Goal: Find specific page/section: Find specific page/section

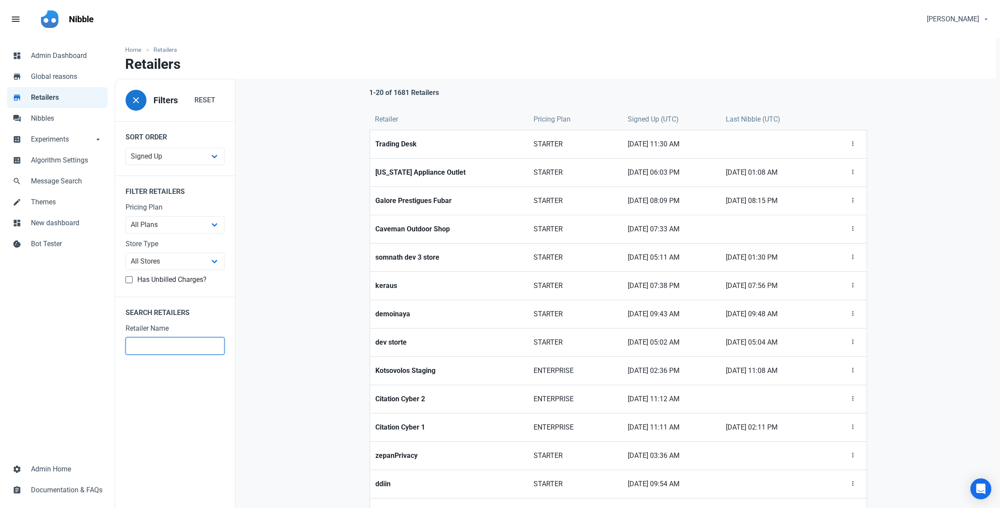
click at [169, 351] on input "text" at bounding box center [174, 345] width 99 height 17
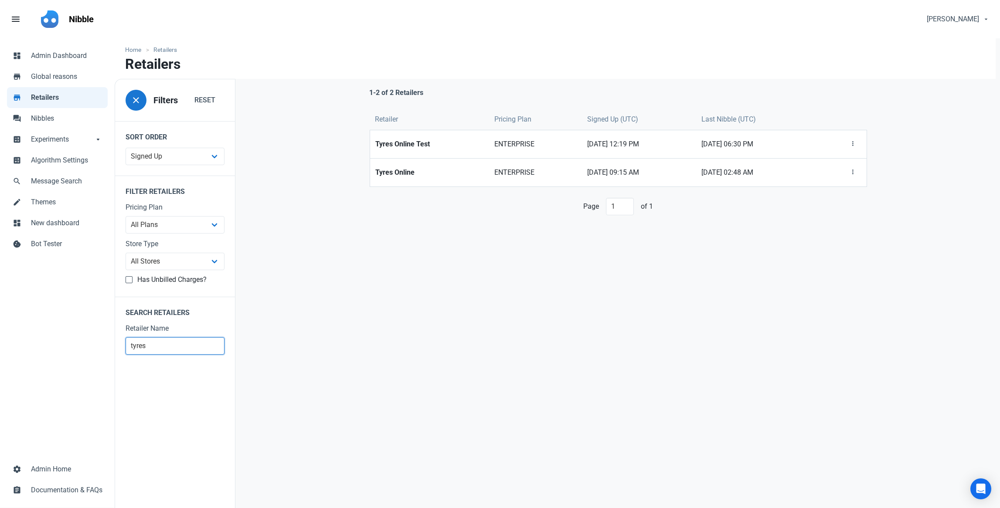
type input "tyres"
click at [398, 166] on link "Tyres Online" at bounding box center [429, 173] width 119 height 28
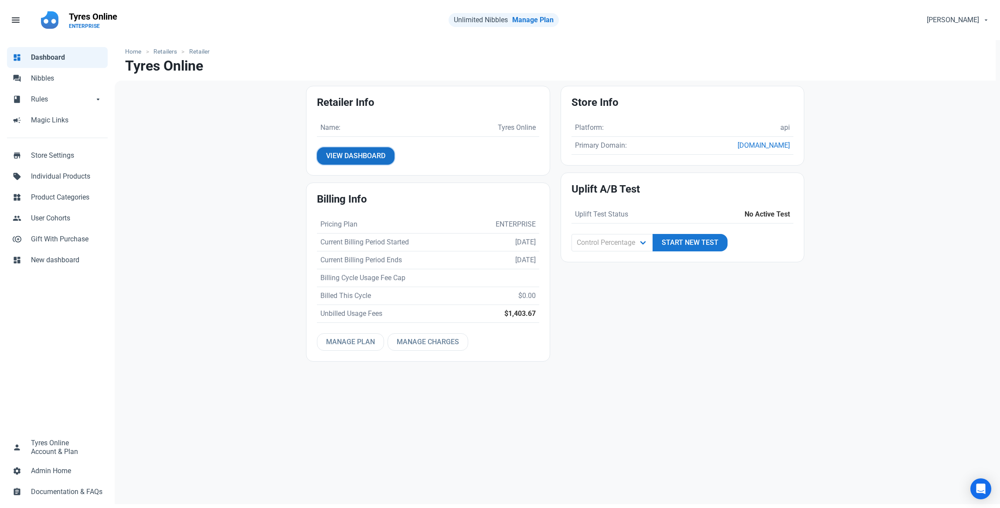
click at [358, 156] on span "View Dashboard" at bounding box center [355, 156] width 59 height 10
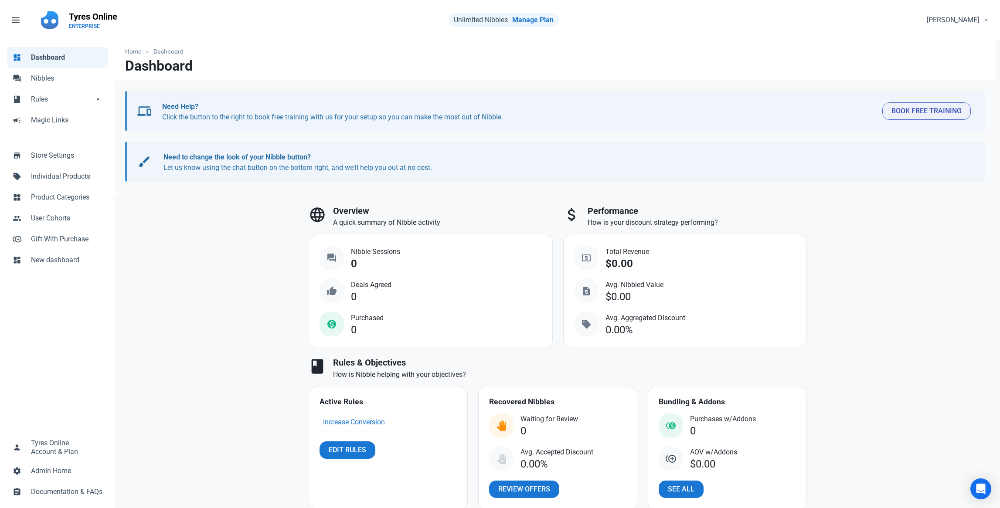
scroll to position [52, 0]
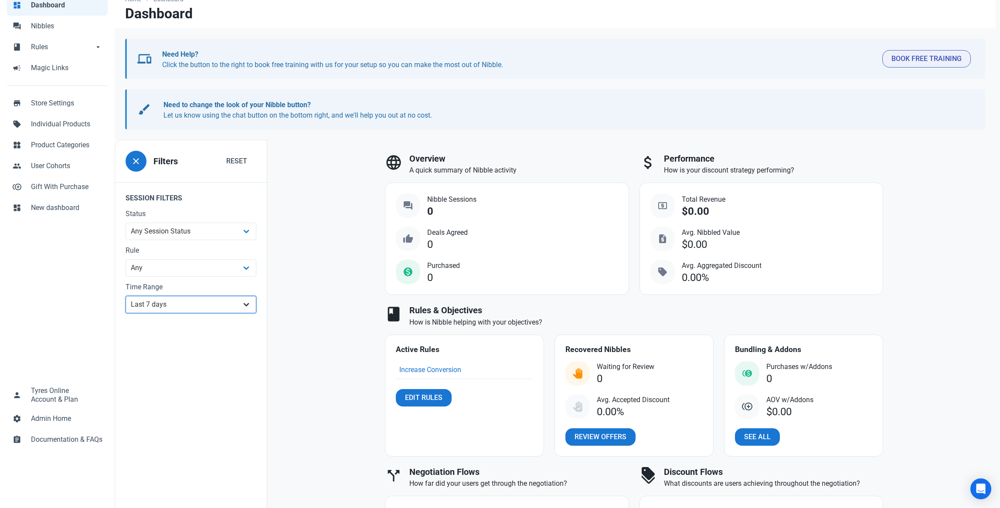
click at [177, 302] on select "All Time Last day Last 7 days Last 30 days Last 90 days Last 180 days Last 365 …" at bounding box center [190, 304] width 131 height 17
click at [125, 313] on select "All Time Last day Last 7 days Last 30 days Last 90 days Last 180 days Last 365 …" at bounding box center [190, 304] width 131 height 17
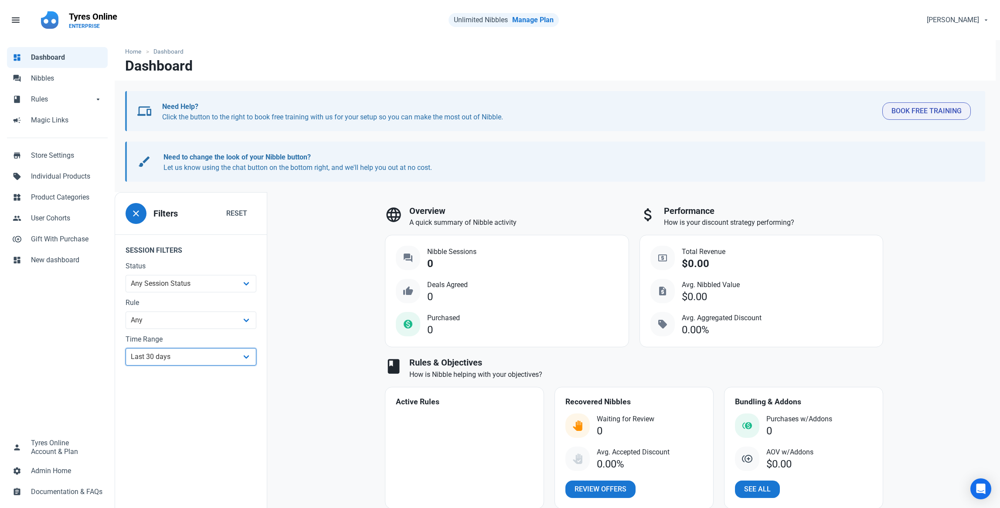
select select "7d"
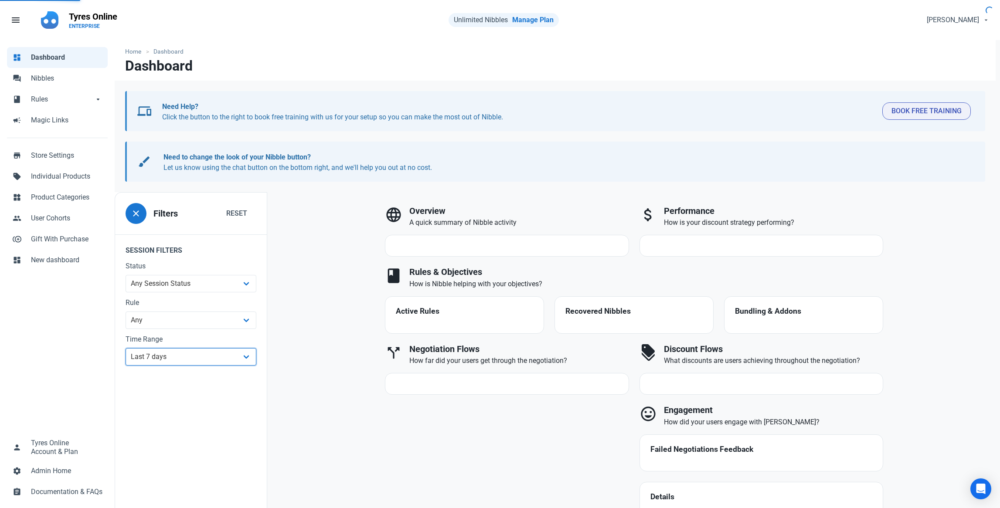
scroll to position [52, 0]
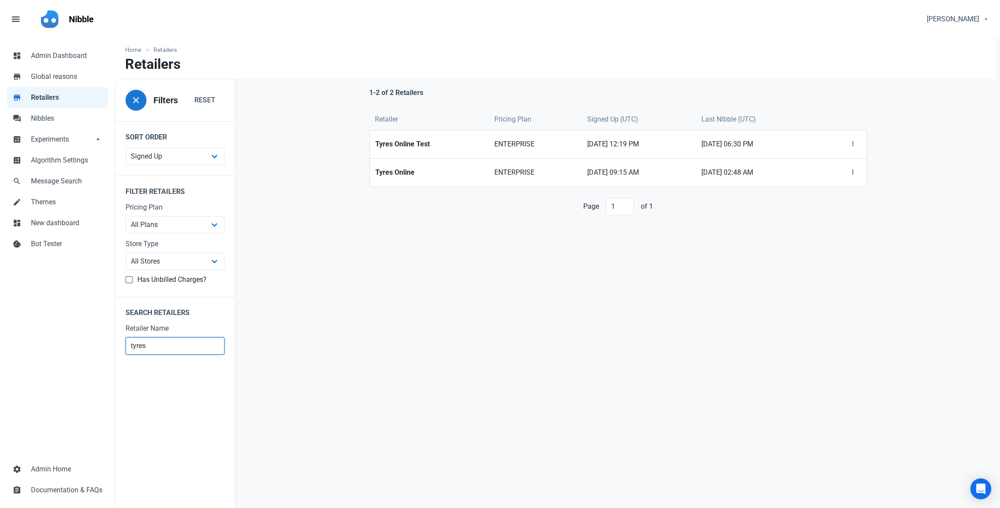
click at [151, 347] on input "tyres" at bounding box center [174, 345] width 99 height 17
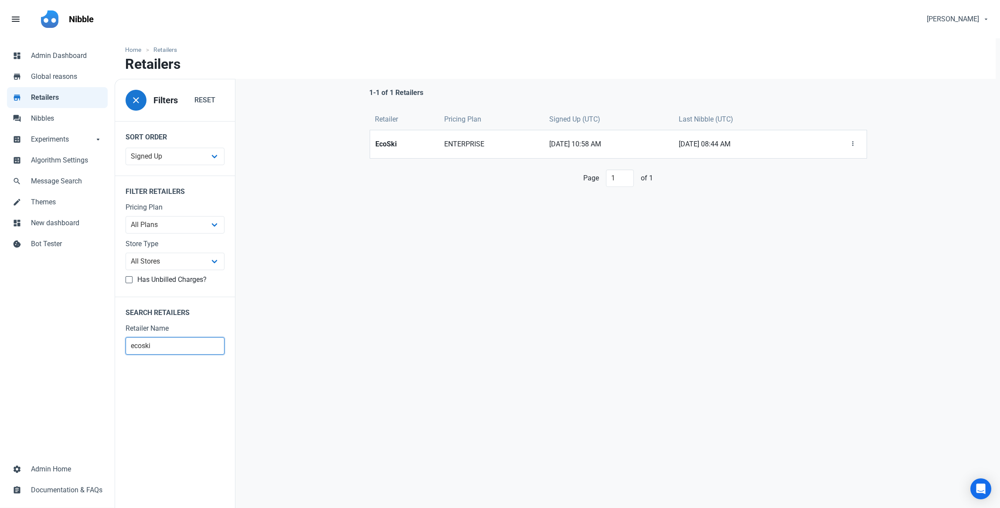
drag, startPoint x: 132, startPoint y: 345, endPoint x: 113, endPoint y: 343, distance: 19.7
click at [116, 343] on fieldset "Search Retailers Retailer Name ecoski" at bounding box center [175, 331] width 120 height 68
type input "[PERSON_NAME]"
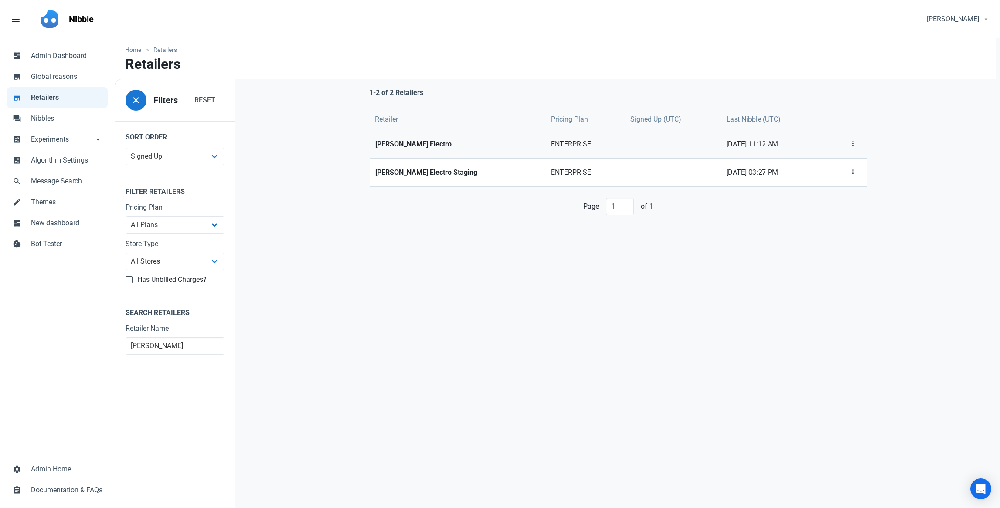
click at [405, 148] on strong "[PERSON_NAME] Electro" at bounding box center [458, 144] width 166 height 10
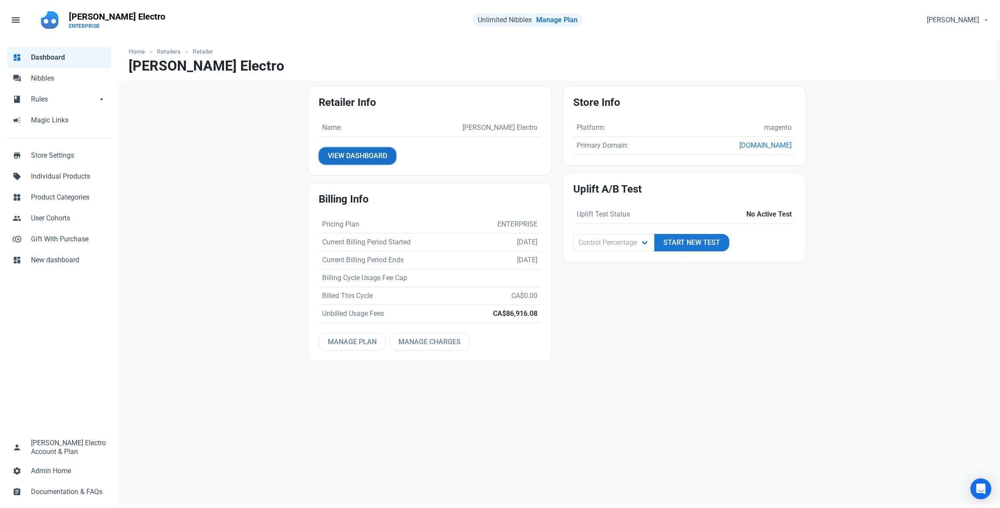
click at [359, 157] on span "View Dashboard" at bounding box center [357, 156] width 59 height 10
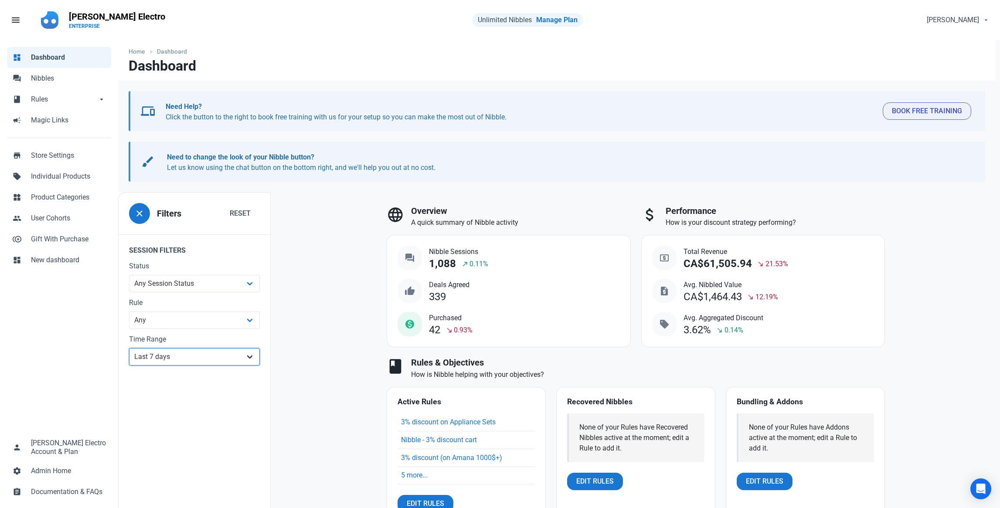
click at [175, 355] on select "All Time Last day Last 7 days Last 30 days Last 90 days Last 180 days Last 365 …" at bounding box center [194, 356] width 131 height 17
select select "custom"
click at [129, 348] on select "All Time Last day Last 7 days Last 30 days Last 90 days Last 180 days Last 365 …" at bounding box center [194, 356] width 131 height 17
select select "7"
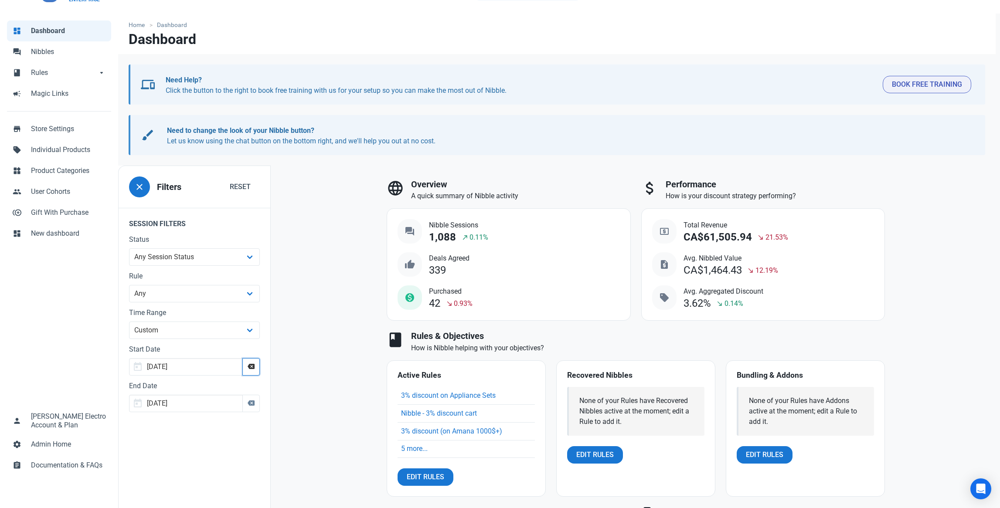
click at [251, 367] on span "button" at bounding box center [251, 367] width 10 height 10
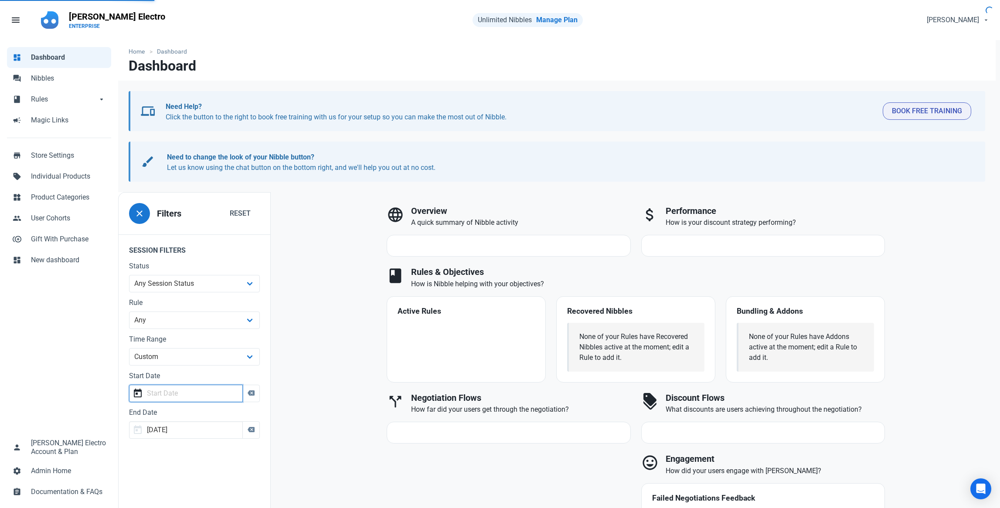
click at [209, 387] on input "text" at bounding box center [186, 393] width 114 height 17
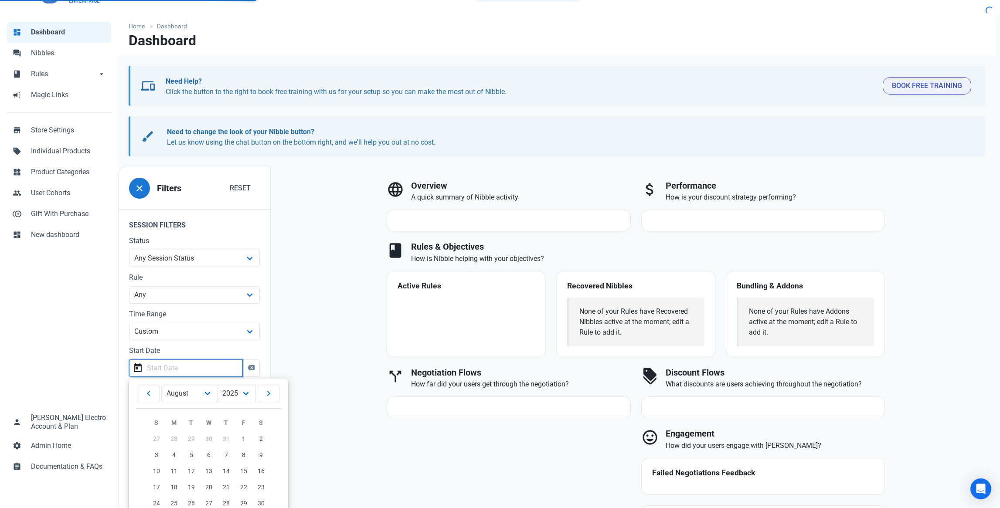
scroll to position [98, 0]
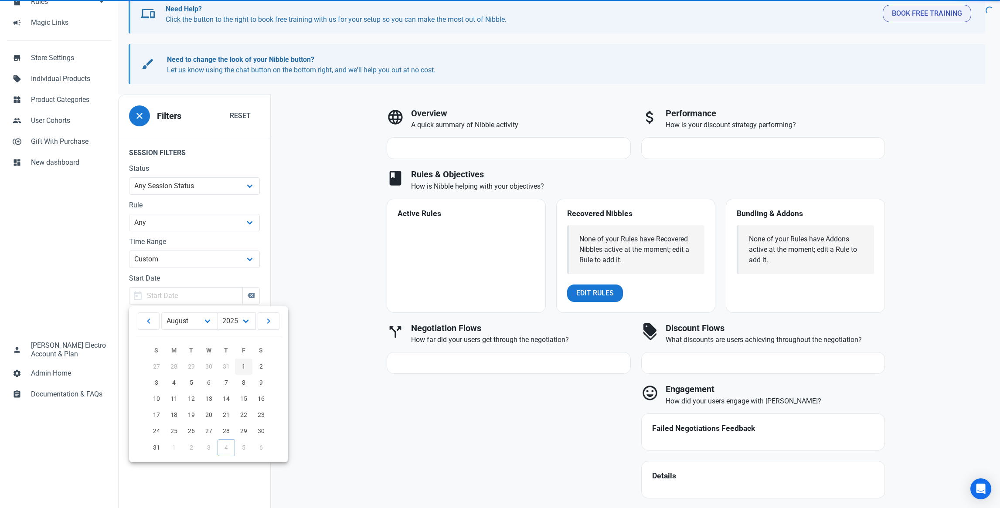
click at [241, 372] on link "1" at bounding box center [243, 367] width 17 height 16
type input "[DATE]"
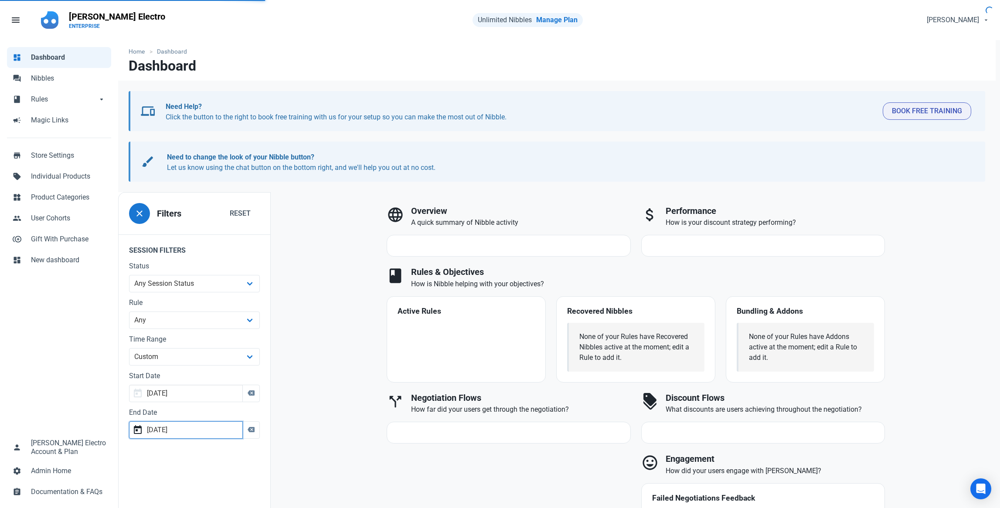
click at [185, 430] on input "[DATE]" at bounding box center [186, 429] width 114 height 17
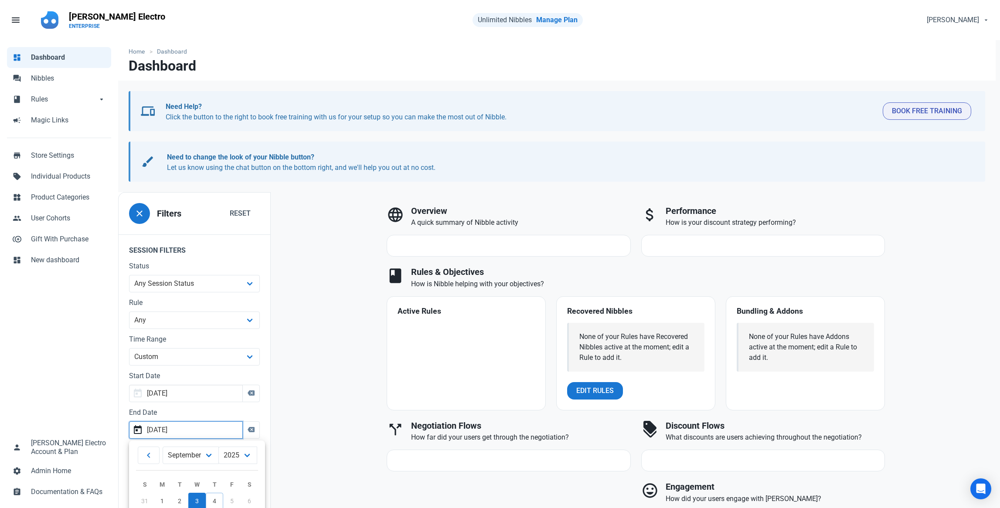
scroll to position [105, 0]
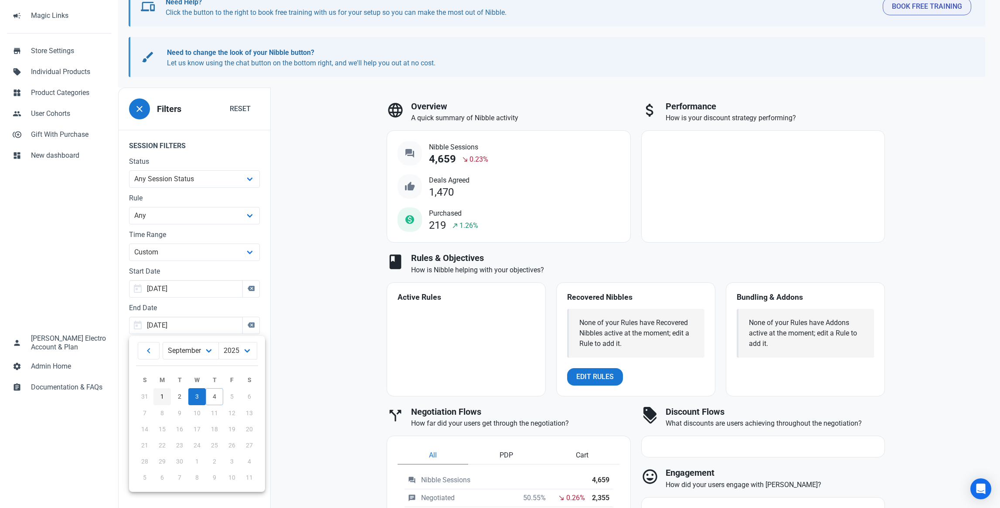
click at [160, 396] on span "1" at bounding box center [161, 396] width 3 height 7
type input "[DATE]"
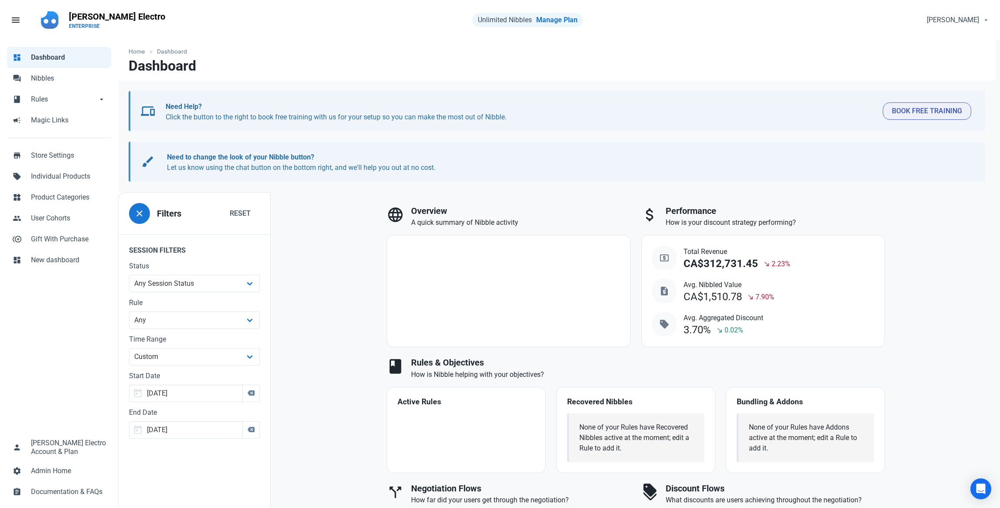
scroll to position [21, 0]
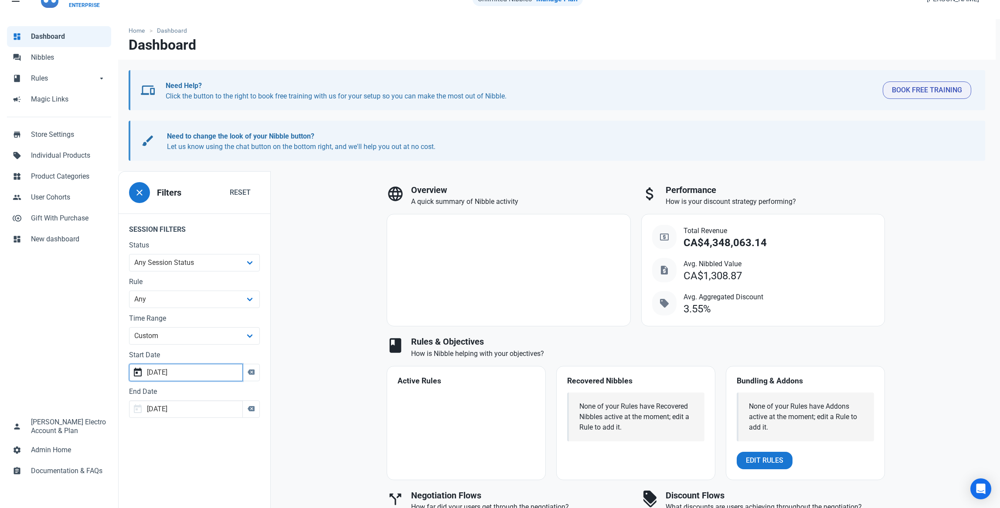
click at [208, 374] on input "[DATE]" at bounding box center [186, 372] width 114 height 17
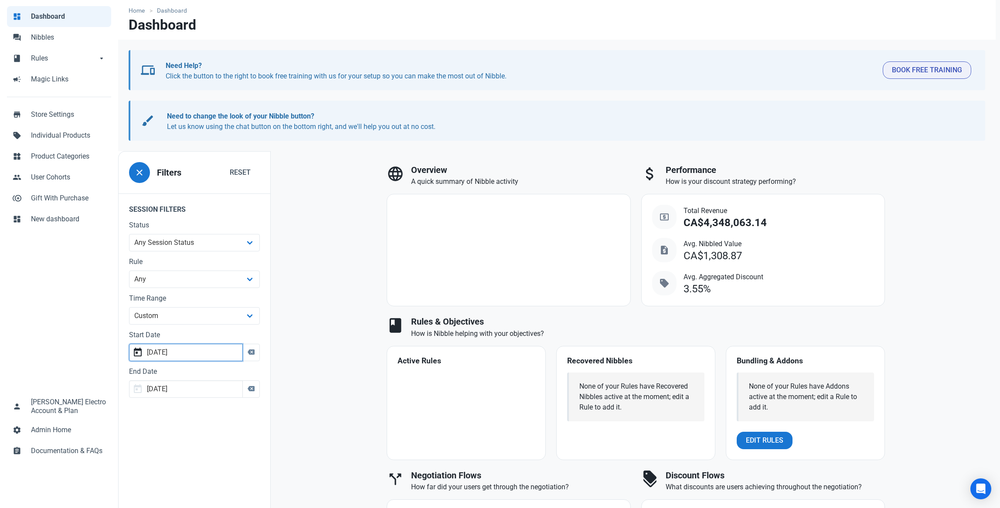
click at [220, 355] on input "[DATE]" at bounding box center [186, 352] width 114 height 17
click at [260, 420] on link "2" at bounding box center [260, 423] width 17 height 16
type input "[DATE]"
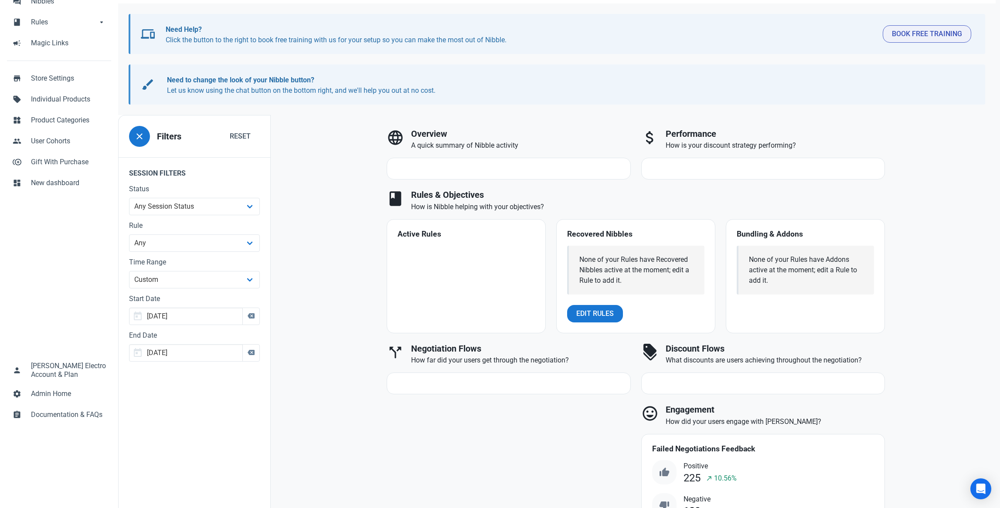
scroll to position [154, 0]
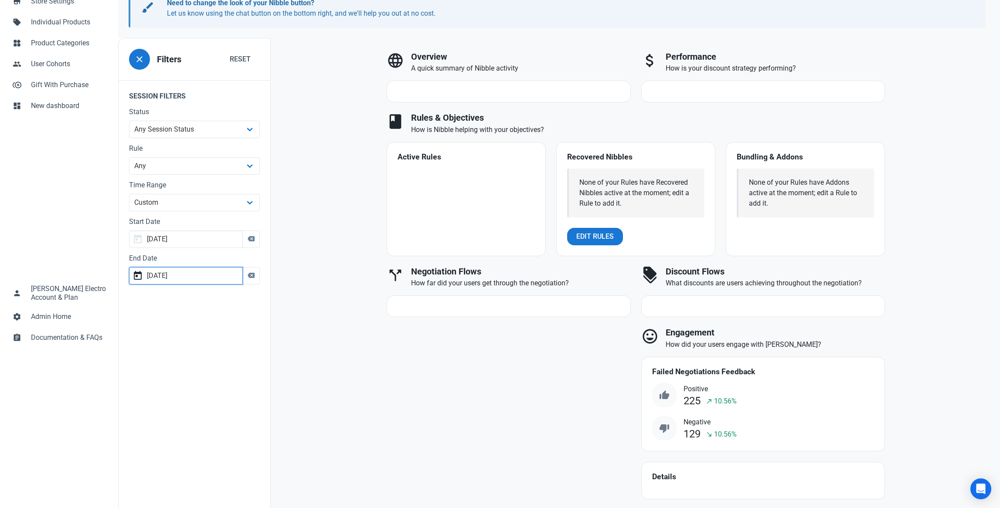
click at [201, 280] on input "[DATE]" at bounding box center [186, 275] width 114 height 17
click at [160, 349] on span "1" at bounding box center [161, 346] width 3 height 7
click at [276, 324] on div "language Overview A quick summary of Nibble activity attach_money Performance H…" at bounding box center [636, 278] width 730 height 481
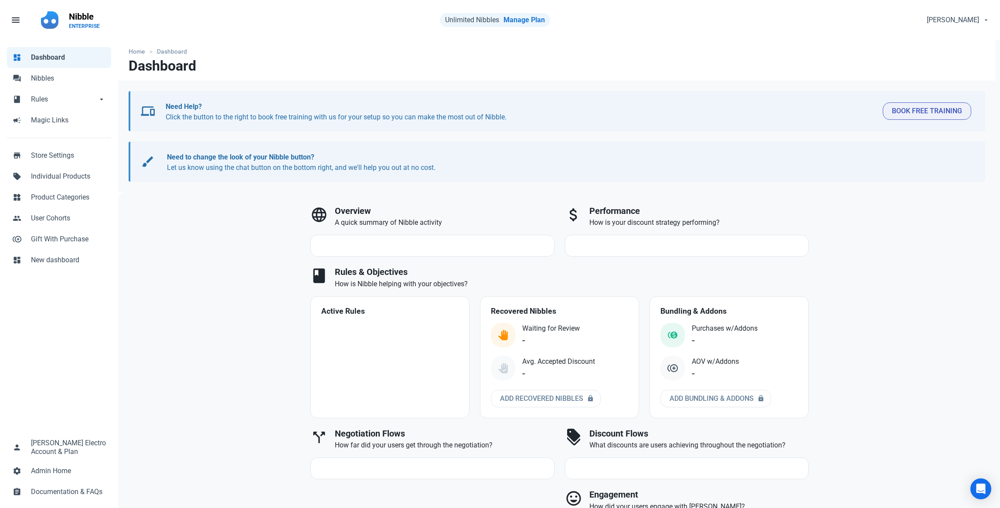
select select "custom"
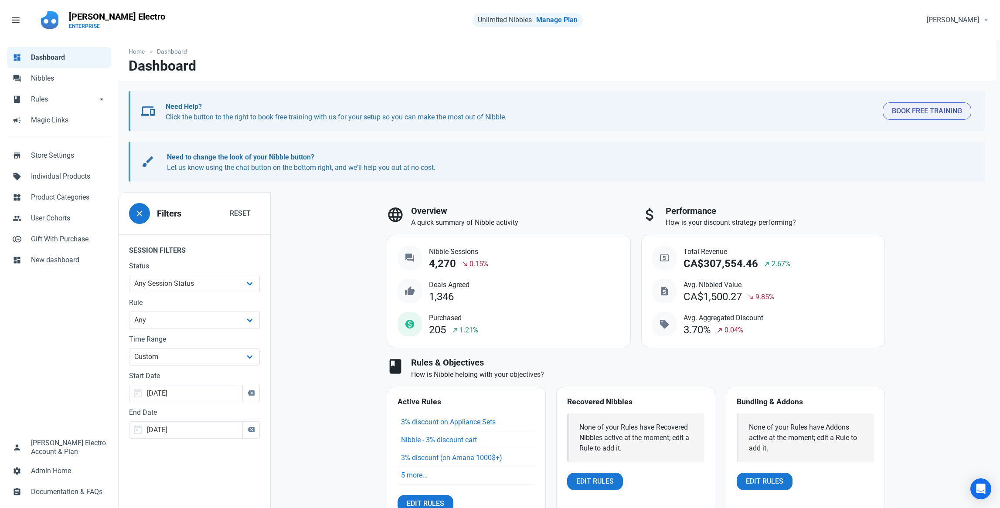
scroll to position [38, 0]
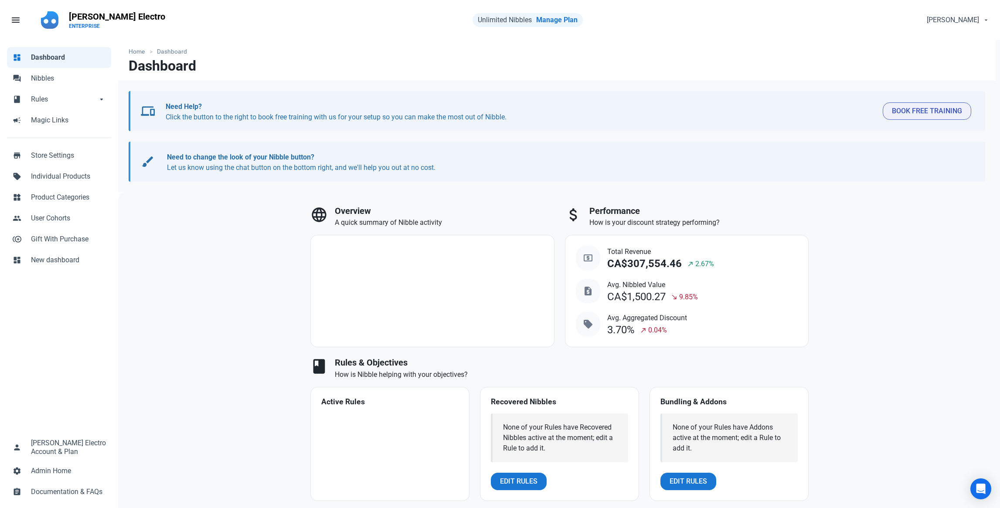
select select "custom"
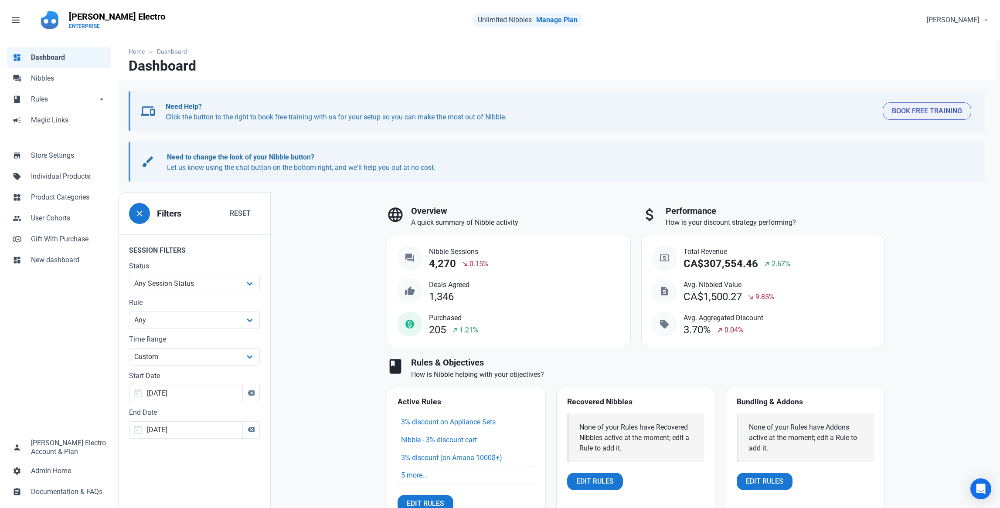
type input "[DATE]"
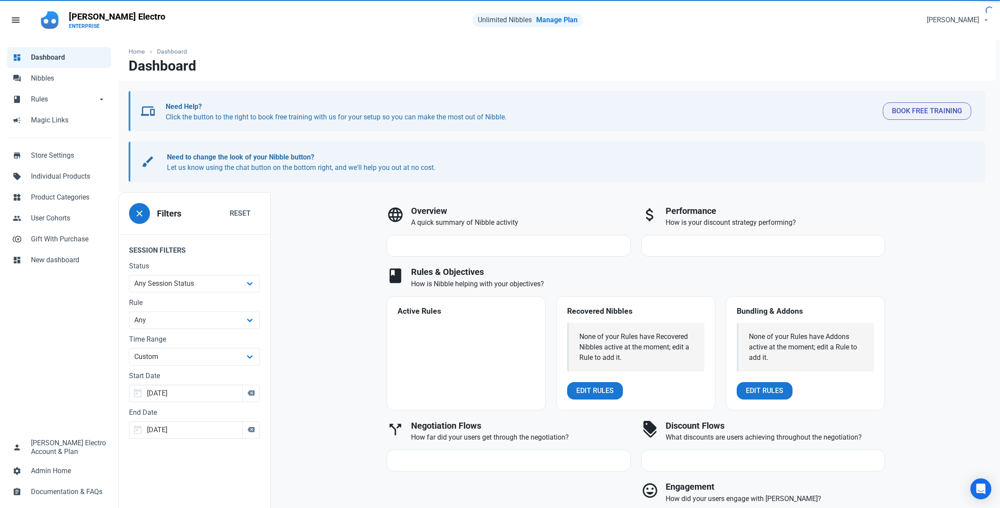
type input "[DATE]"
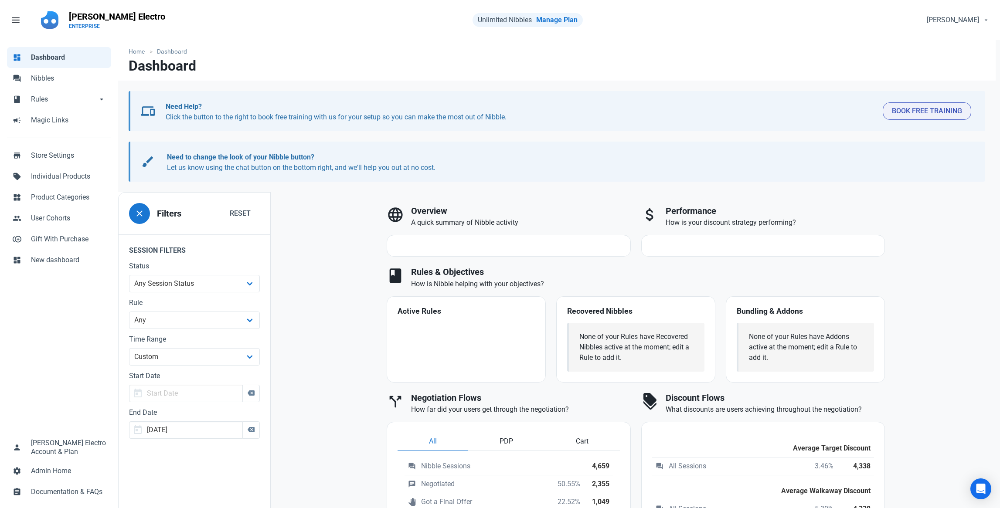
select select "7d"
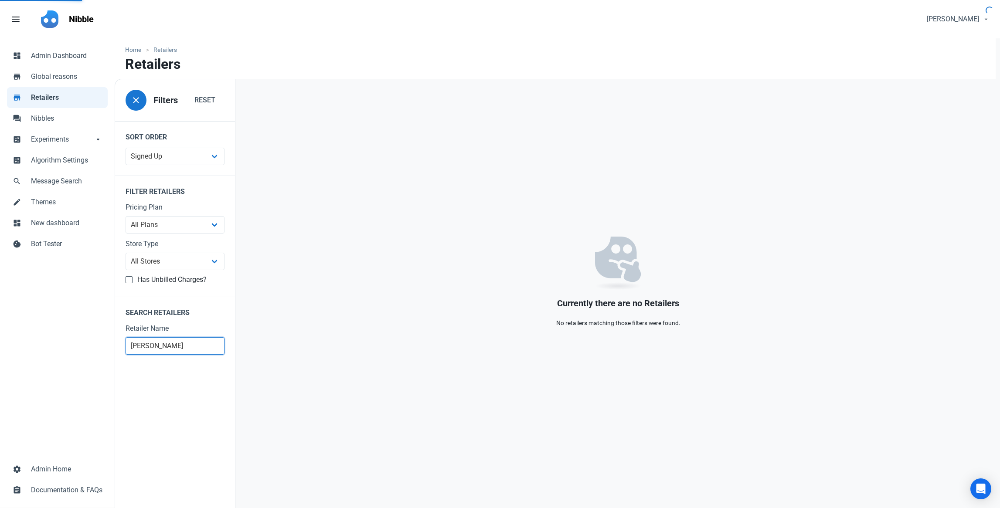
click at [148, 351] on input "[PERSON_NAME]" at bounding box center [174, 345] width 99 height 17
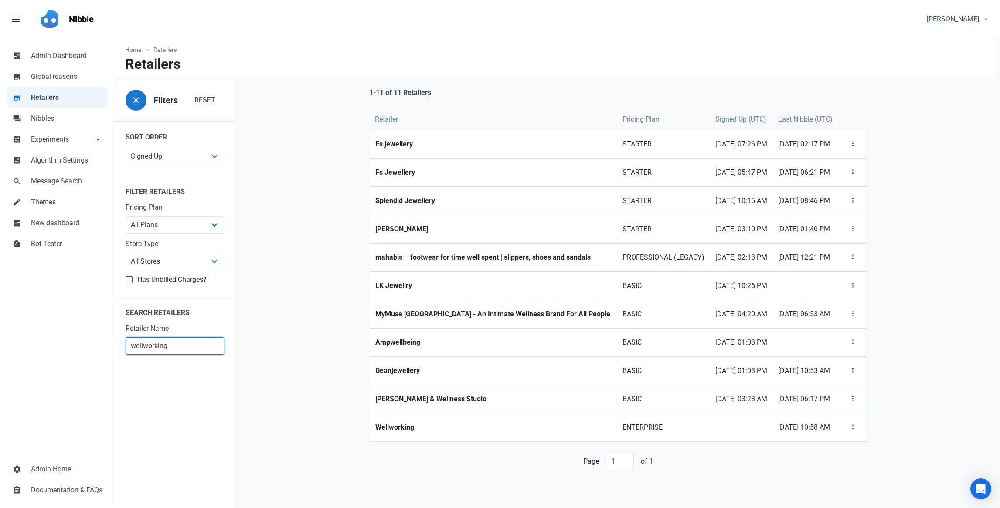
type input "wellworking"
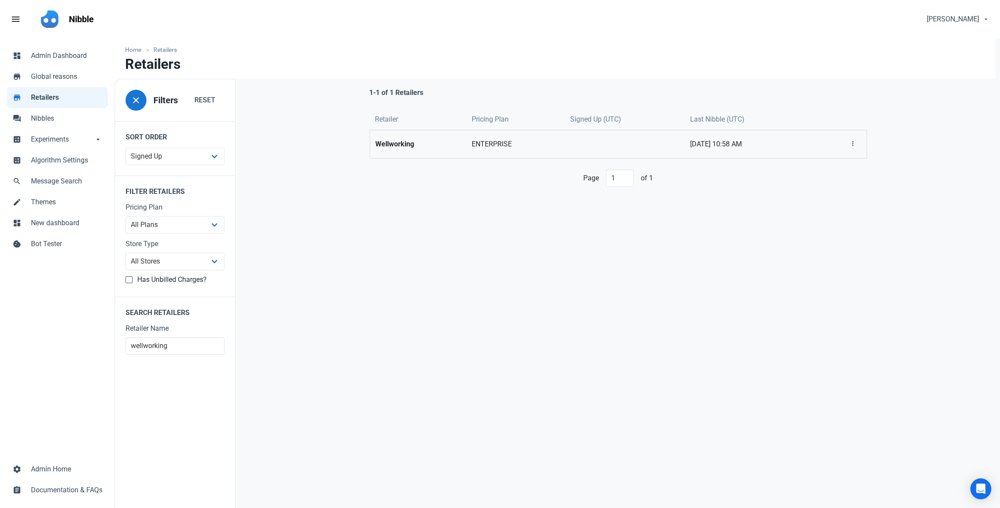
click at [422, 146] on strong "Wellworking" at bounding box center [418, 144] width 86 height 10
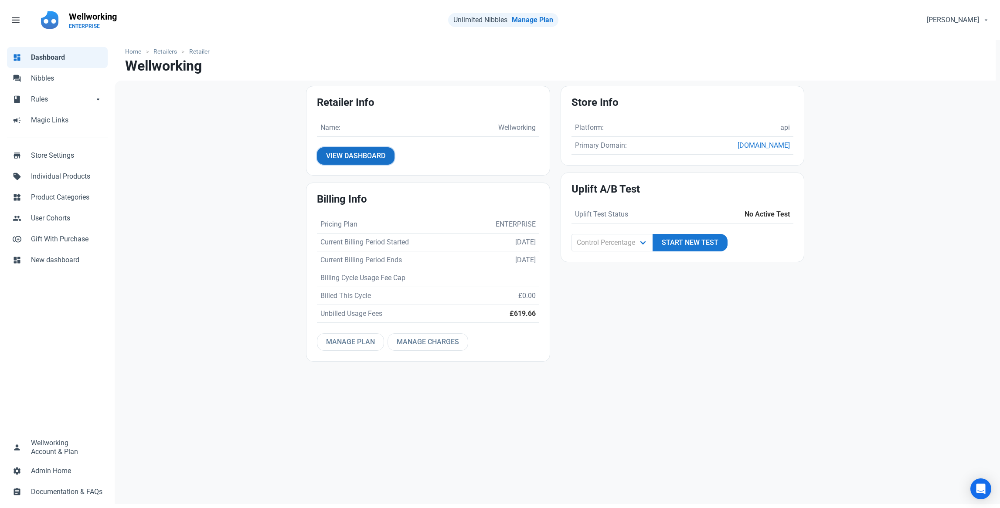
click at [374, 156] on span "View Dashboard" at bounding box center [355, 156] width 59 height 10
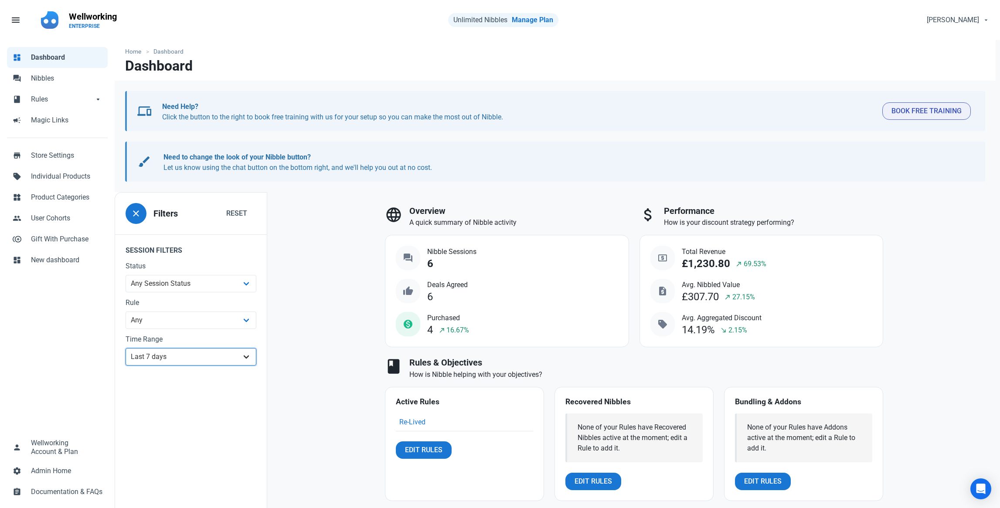
click at [214, 358] on select "All Time Last day Last 7 days Last 30 days Last 90 days Last 180 days Last 365 …" at bounding box center [190, 356] width 131 height 17
select select "30d"
click at [125, 348] on select "All Time Last day Last 7 days Last 30 days Last 90 days Last 180 days Last 365 …" at bounding box center [190, 356] width 131 height 17
